Goal: Task Accomplishment & Management: Manage account settings

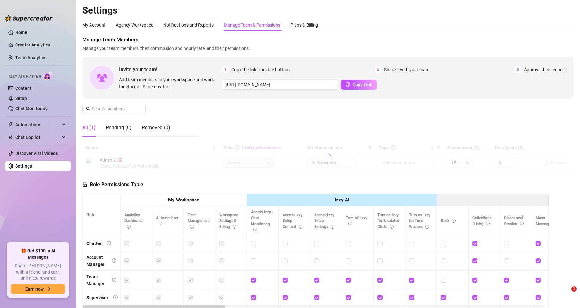
click at [376, 124] on div "Manage Team Members Manage your team members, their commission and hourly rate,…" at bounding box center [328, 89] width 492 height 106
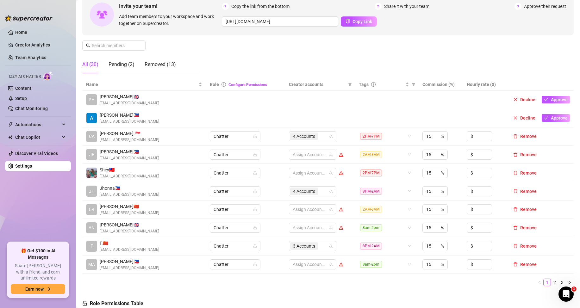
scroll to position [127, 0]
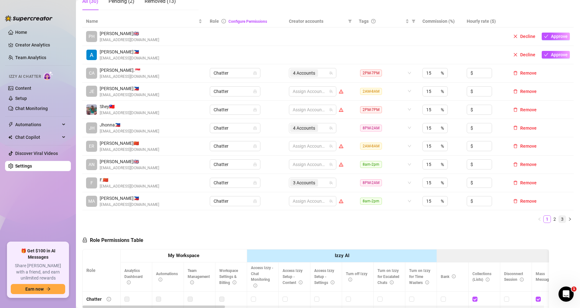
click at [559, 219] on link "3" at bounding box center [562, 219] width 7 height 7
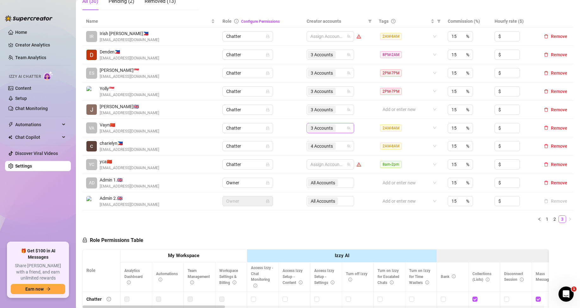
click at [338, 129] on div "3 Accounts" at bounding box center [327, 128] width 38 height 9
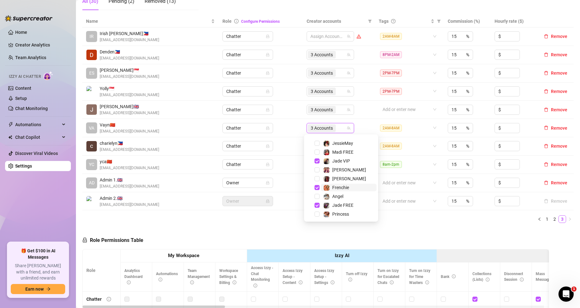
scroll to position [79, 0]
click at [318, 151] on span "Select tree node" at bounding box center [317, 151] width 5 height 5
click at [318, 169] on span "Select tree node" at bounding box center [317, 169] width 5 height 5
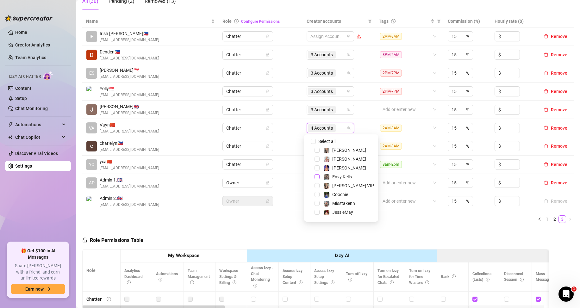
click at [315, 176] on span "Select tree node" at bounding box center [317, 176] width 5 height 5
drag, startPoint x: 453, startPoint y: 231, endPoint x: 176, endPoint y: 304, distance: 286.8
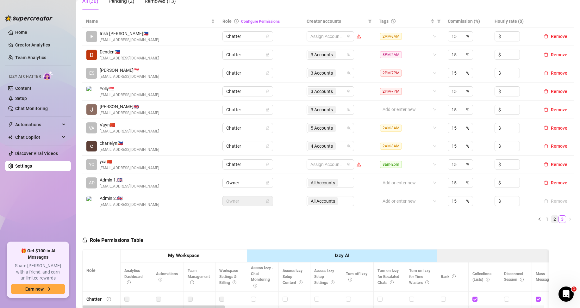
click at [552, 221] on link "2" at bounding box center [555, 219] width 7 height 7
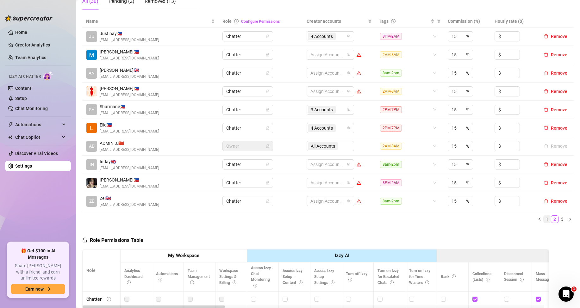
click at [544, 219] on link "1" at bounding box center [547, 219] width 7 height 7
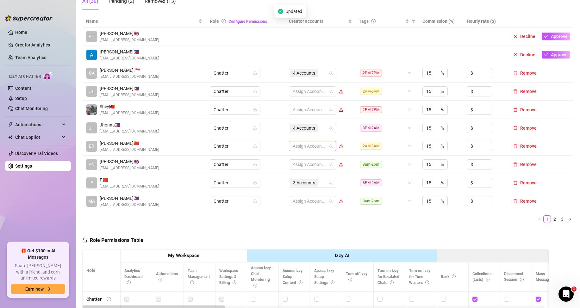
click at [310, 146] on div at bounding box center [309, 146] width 38 height 9
type input "jes"
click at [298, 159] on span "Select tree node" at bounding box center [299, 159] width 5 height 5
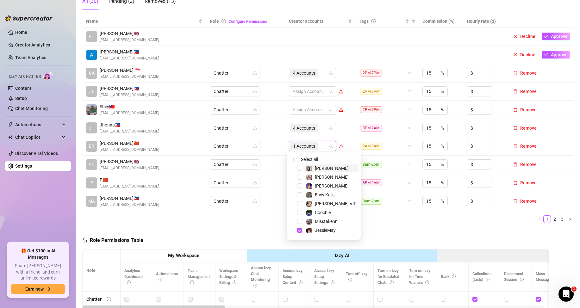
click at [319, 147] on input "search" at bounding box center [319, 146] width 1 height 8
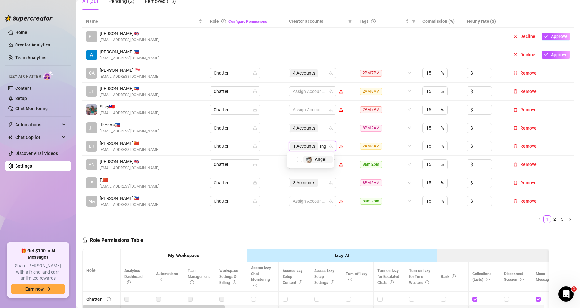
type input "ange"
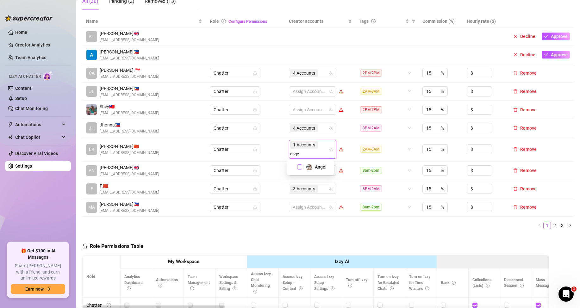
click at [300, 167] on span "Select tree node" at bounding box center [299, 167] width 5 height 5
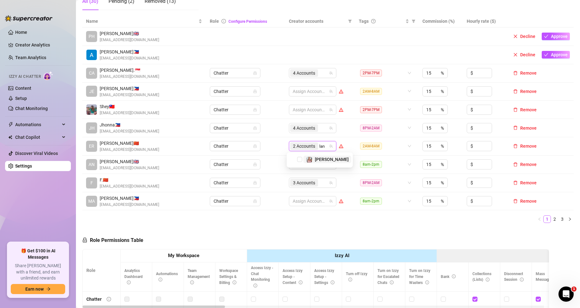
type input "[PERSON_NAME]"
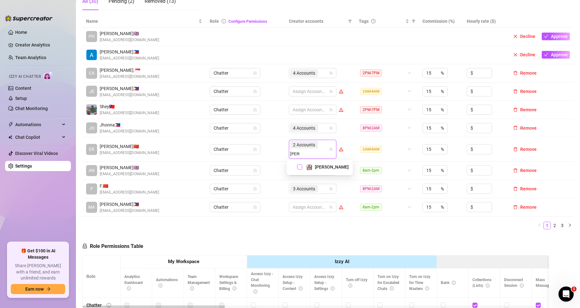
click at [299, 167] on span "Select tree node" at bounding box center [299, 167] width 5 height 5
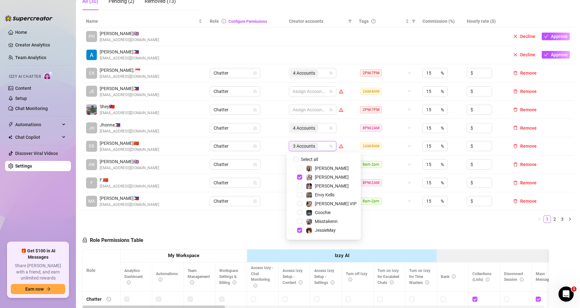
click at [391, 226] on div "Name Role Configure Permissions Creator accounts Tags Commission (%) Hourly rat…" at bounding box center [328, 121] width 492 height 213
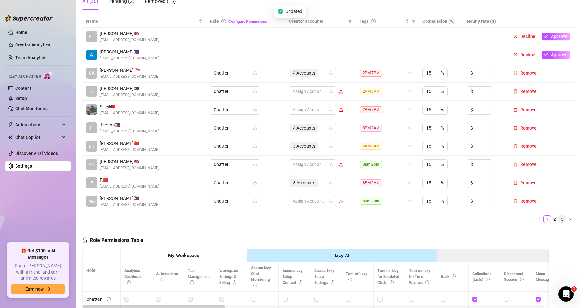
click at [559, 221] on link "3" at bounding box center [562, 219] width 7 height 7
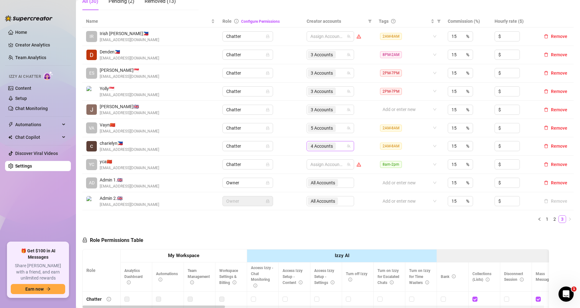
click at [340, 147] on div "4 Accounts" at bounding box center [327, 146] width 38 height 9
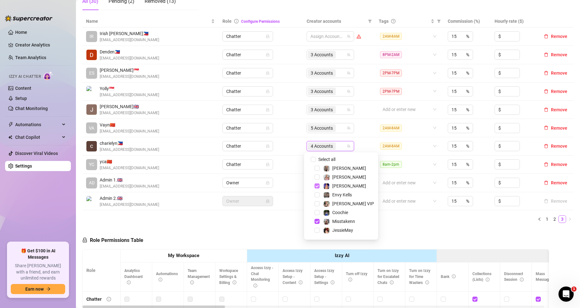
click at [317, 188] on span "Select tree node" at bounding box center [317, 186] width 5 height 5
click at [316, 221] on span "Select tree node" at bounding box center [317, 221] width 5 height 5
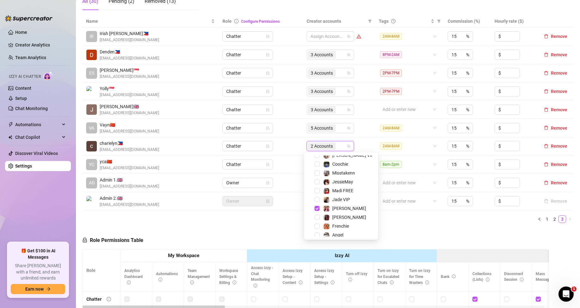
scroll to position [63, 0]
click at [317, 194] on span "Select tree node" at bounding box center [317, 193] width 5 height 5
click at [318, 225] on span "Select tree node" at bounding box center [317, 222] width 5 height 5
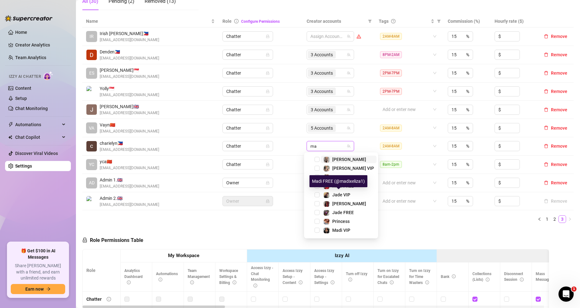
type input "mad"
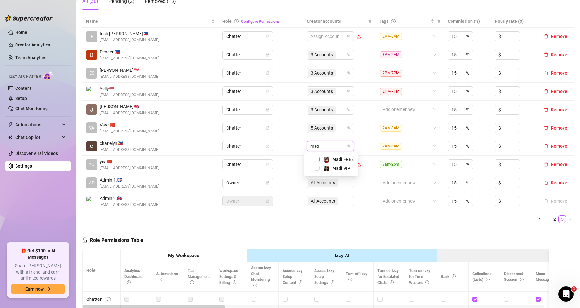
click at [318, 160] on span "Select tree node" at bounding box center [317, 159] width 5 height 5
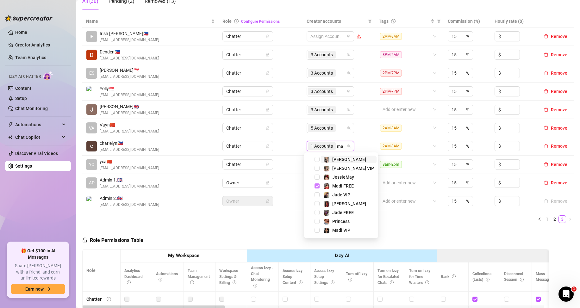
type input "mad"
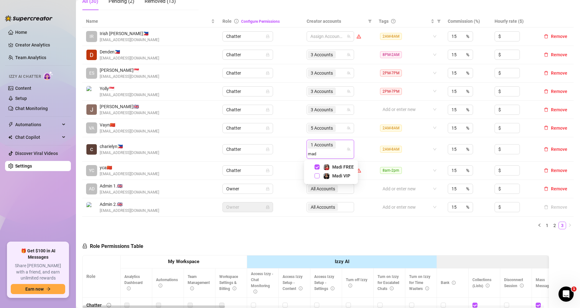
click at [318, 177] on span "Select tree node" at bounding box center [317, 176] width 5 height 5
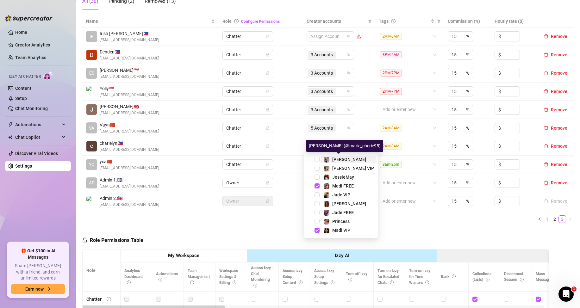
type input "mar"
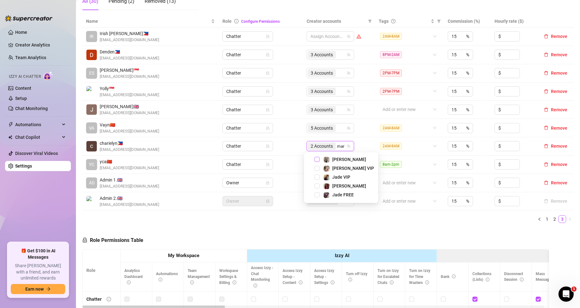
click at [317, 160] on span "Select tree node" at bounding box center [317, 159] width 5 height 5
type input "mar"
click at [318, 168] on span "Select tree node" at bounding box center [317, 168] width 5 height 5
type input "mis"
click at [318, 161] on span "Select tree node" at bounding box center [317, 159] width 5 height 5
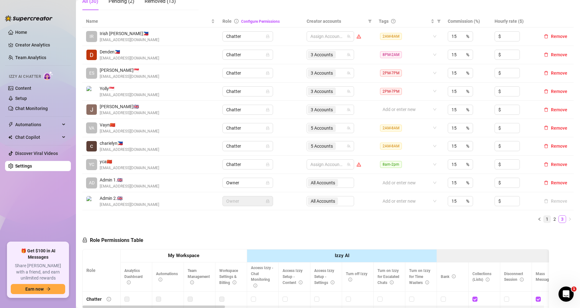
click at [544, 221] on link "1" at bounding box center [547, 219] width 7 height 7
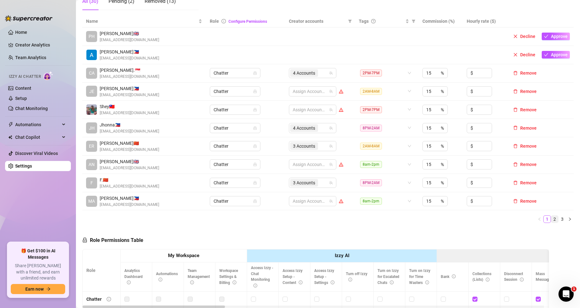
click at [552, 220] on link "2" at bounding box center [555, 219] width 7 height 7
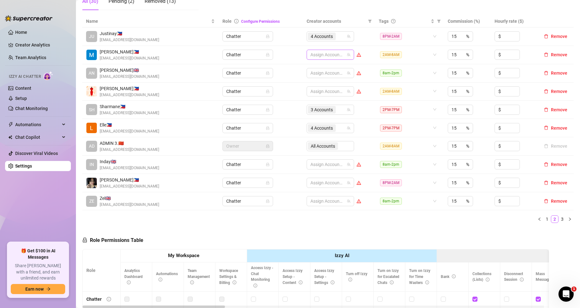
click at [322, 56] on div at bounding box center [327, 54] width 38 height 9
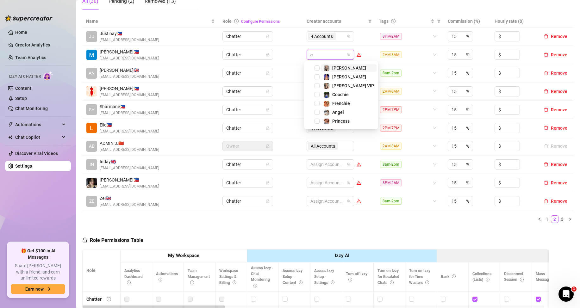
type input "ch"
click at [318, 77] on span "Select tree node" at bounding box center [317, 76] width 5 height 5
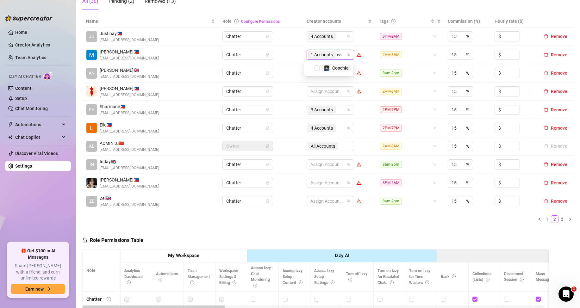
type input "coo"
click at [317, 67] on span "Select tree node" at bounding box center [317, 68] width 5 height 5
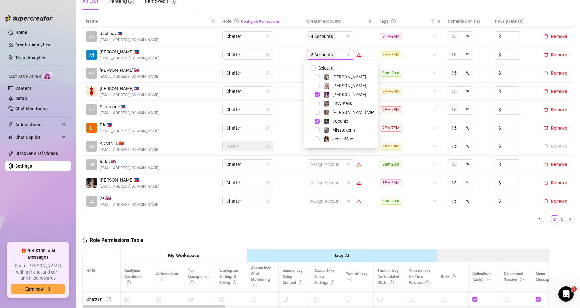
scroll to position [79, 0]
click at [318, 132] on span "Select tree node" at bounding box center [317, 131] width 5 height 5
click at [318, 86] on span "Select tree node" at bounding box center [317, 87] width 5 height 5
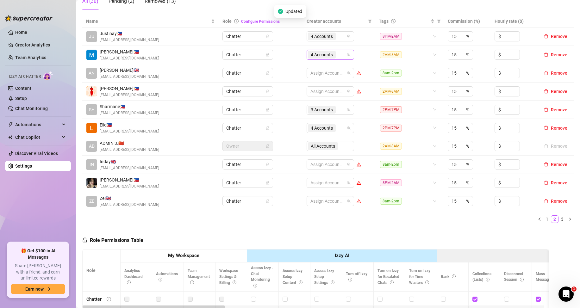
click at [337, 58] on input "search" at bounding box center [337, 55] width 1 height 8
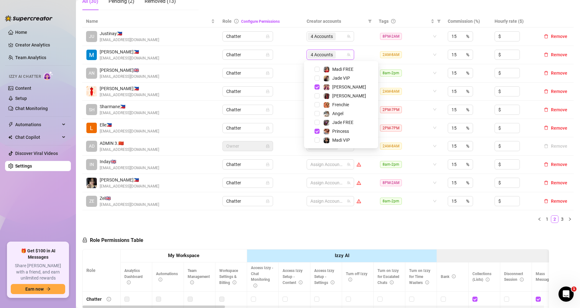
drag, startPoint x: 345, startPoint y: 233, endPoint x: 346, endPoint y: 229, distance: 4.3
